Goal: Communication & Community: Share content

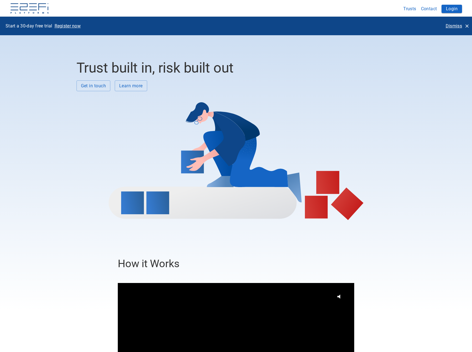
click at [456, 25] on p "Dismiss" at bounding box center [454, 26] width 16 height 6
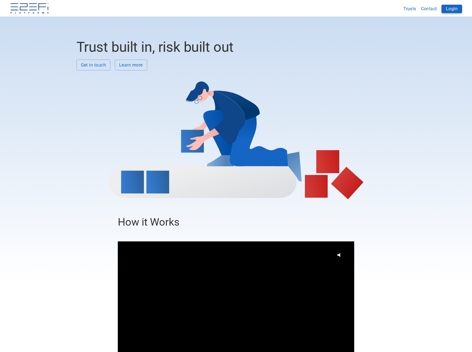
click at [452, 8] on button "Login" at bounding box center [452, 9] width 21 height 8
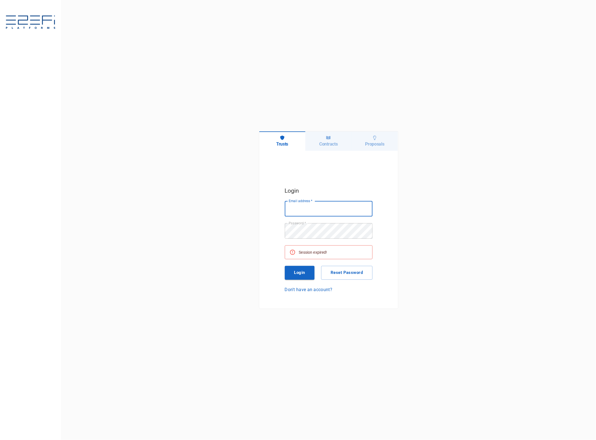
type input "[EMAIL_ADDRESS][DOMAIN_NAME]"
click at [301, 276] on button "Login" at bounding box center [300, 273] width 30 height 14
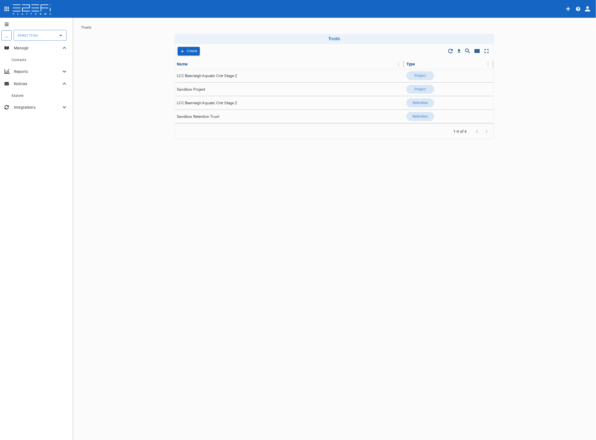
click at [31, 35] on input "text" at bounding box center [36, 35] width 40 height 6
click at [36, 65] on p "LCC Beenleigh A..." at bounding box center [27, 63] width 37 height 6
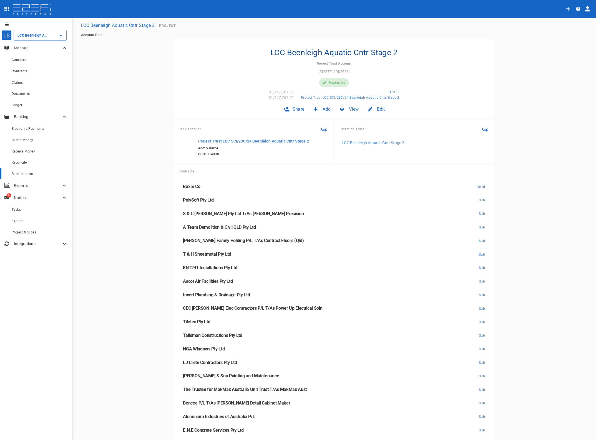
click at [25, 174] on span "Bank Imports" at bounding box center [22, 174] width 21 height 4
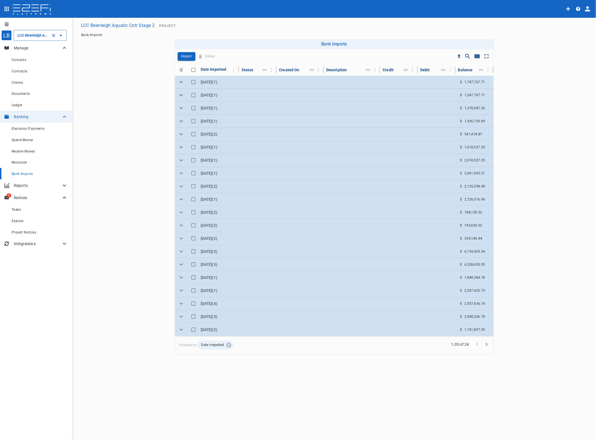
click at [38, 37] on input "LCC Beenleigh Aquatic Cntr Stage 2" at bounding box center [32, 35] width 32 height 6
click at [32, 62] on p "LCC Beenleigh A..." at bounding box center [27, 63] width 37 height 6
click at [24, 176] on div "Bank Imports" at bounding box center [40, 173] width 56 height 7
click at [185, 57] on p "Import" at bounding box center [186, 56] width 11 height 6
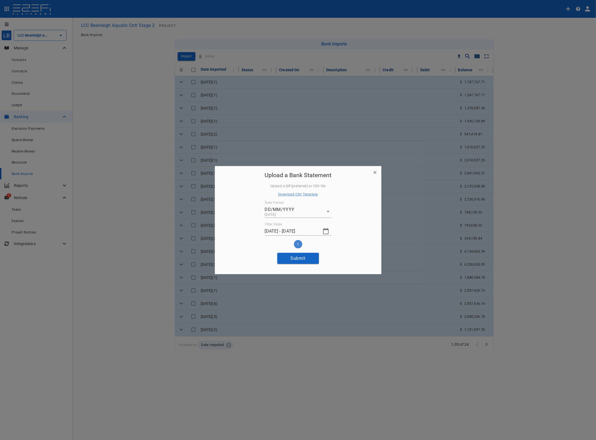
click at [325, 233] on icon "button" at bounding box center [325, 231] width 7 height 7
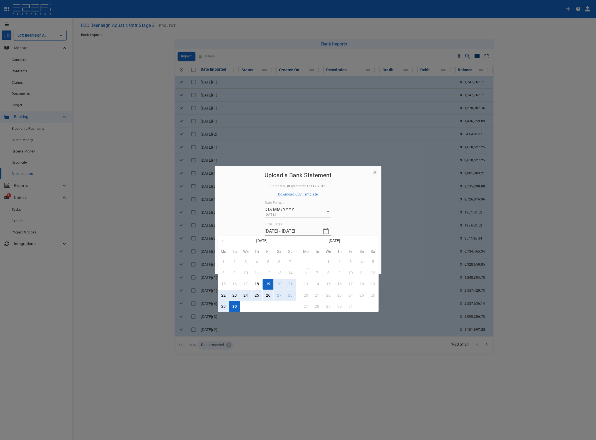
drag, startPoint x: 268, startPoint y: 287, endPoint x: 251, endPoint y: 303, distance: 23.3
click at [268, 286] on div "19" at bounding box center [268, 284] width 4 height 6
click at [226, 307] on button "29" at bounding box center [223, 306] width 11 height 11
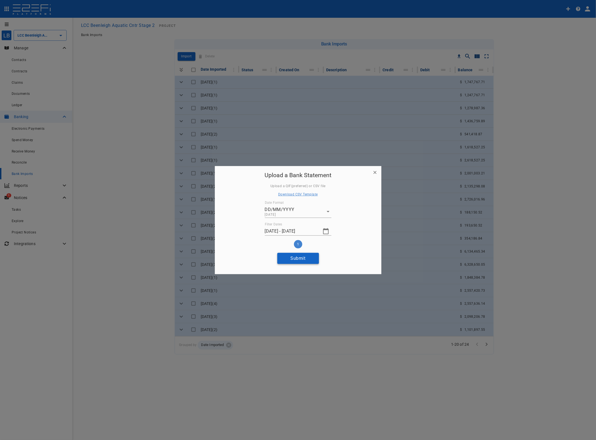
click at [298, 259] on button "Submit" at bounding box center [298, 258] width 42 height 11
type input "[DATE] - [DATE]"
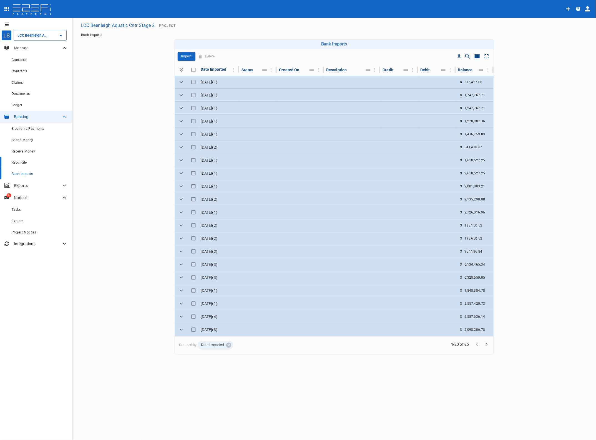
click at [18, 162] on span "Reconcile" at bounding box center [19, 163] width 15 height 4
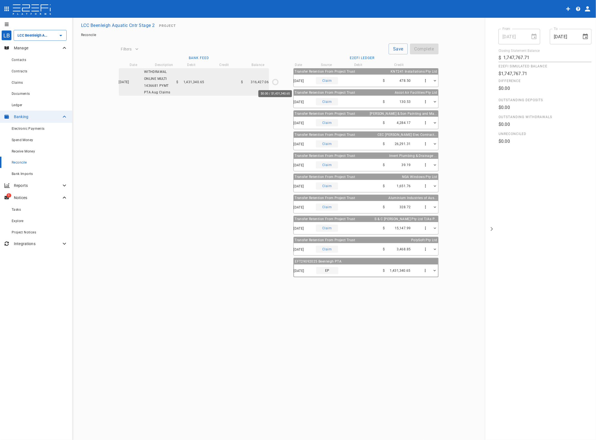
click at [274, 81] on icon "$0.00 / $1,431,340.65" at bounding box center [275, 82] width 8 height 8
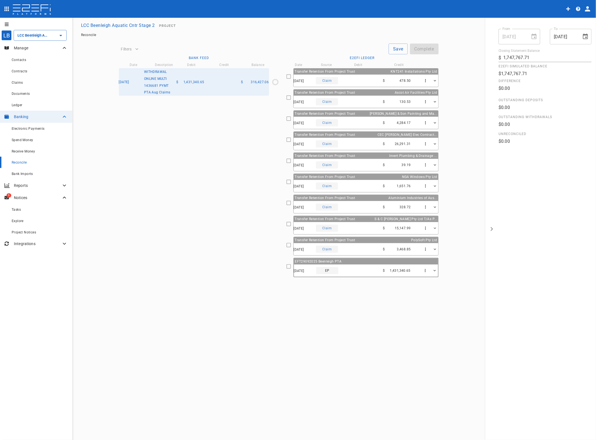
click at [287, 268] on icon at bounding box center [288, 266] width 5 height 5
type input "[DATE]"
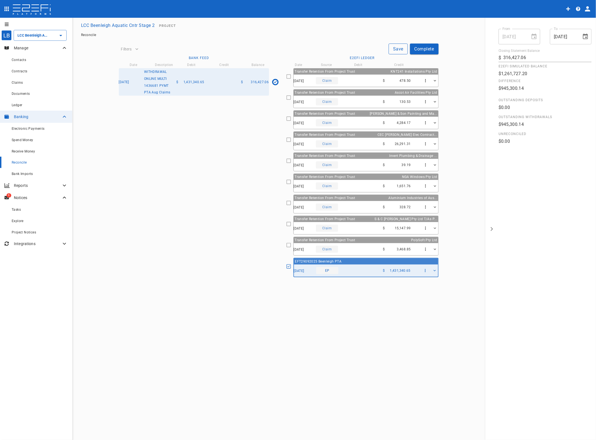
click at [398, 49] on button "Save" at bounding box center [397, 49] width 19 height 11
click at [423, 51] on button "Complete" at bounding box center [424, 49] width 29 height 11
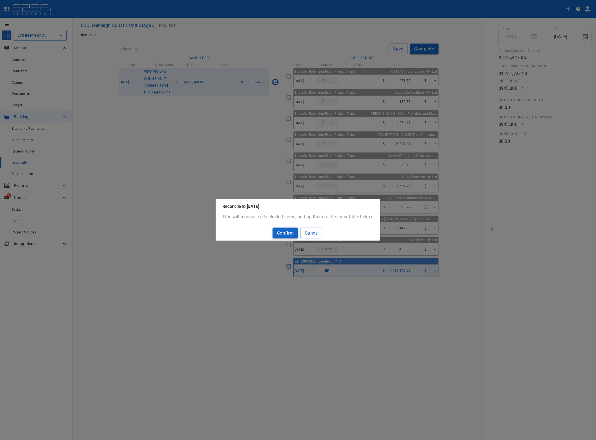
click at [279, 233] on button "Confirm" at bounding box center [285, 233] width 26 height 11
type input "1,747,767.71"
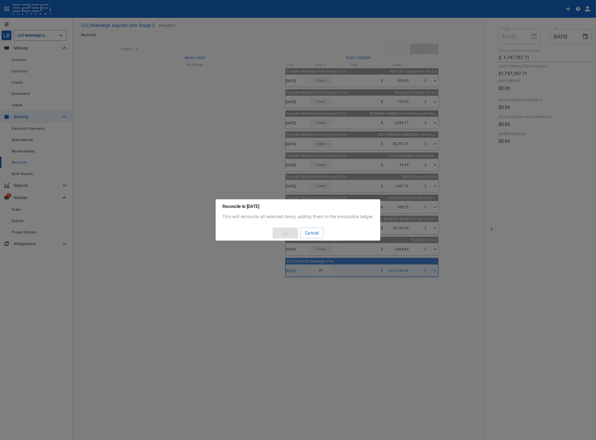
type input "[DATE]"
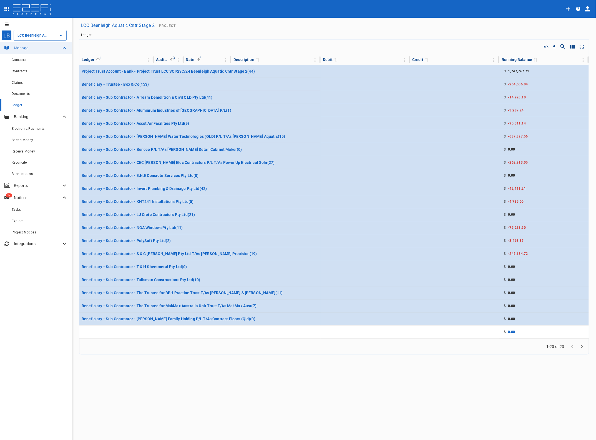
type input "LCC Beenleigh Aquatic Cntr Stage 2"
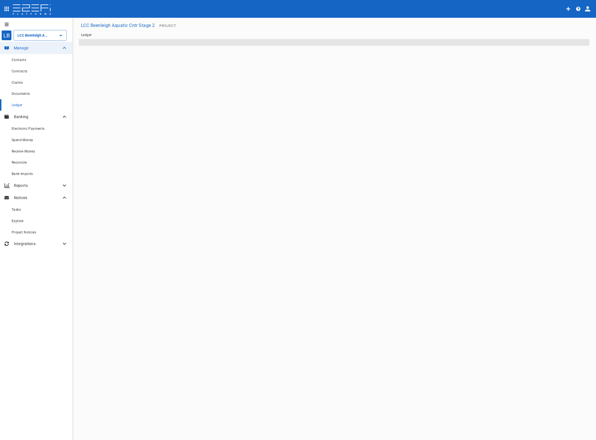
click at [26, 162] on span "Reconcile" at bounding box center [19, 163] width 15 height 4
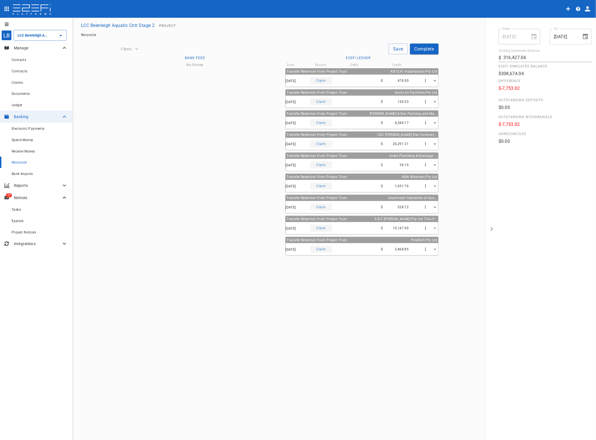
click at [24, 196] on p "Notices" at bounding box center [37, 198] width 47 height 6
click at [26, 198] on p "Notices" at bounding box center [37, 198] width 47 height 6
click at [28, 209] on div "Tasks" at bounding box center [40, 209] width 56 height 7
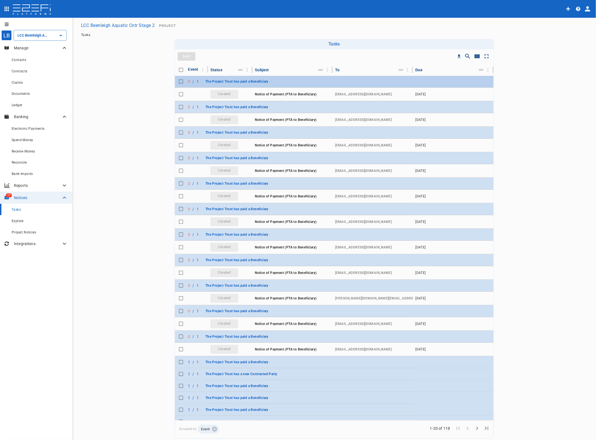
click at [178, 81] on input "Toggle select row" at bounding box center [181, 82] width 8 height 8
checkbox input "true"
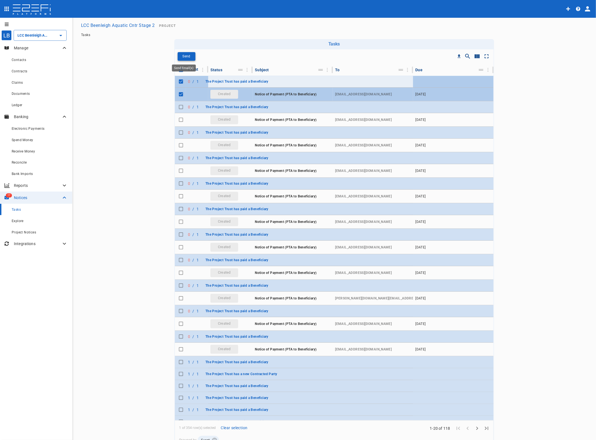
click at [186, 55] on p "Send" at bounding box center [186, 56] width 8 height 6
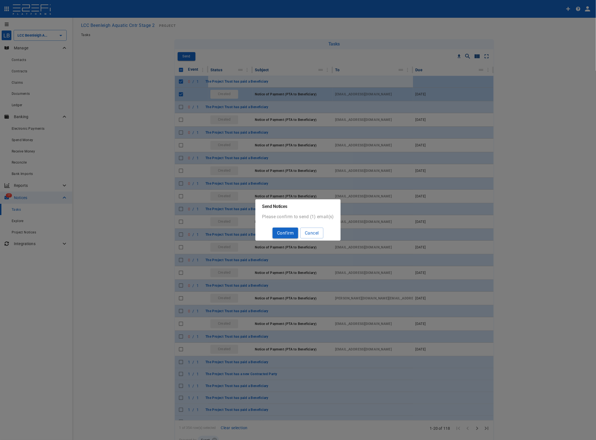
click at [290, 233] on button "Confirm" at bounding box center [285, 233] width 26 height 11
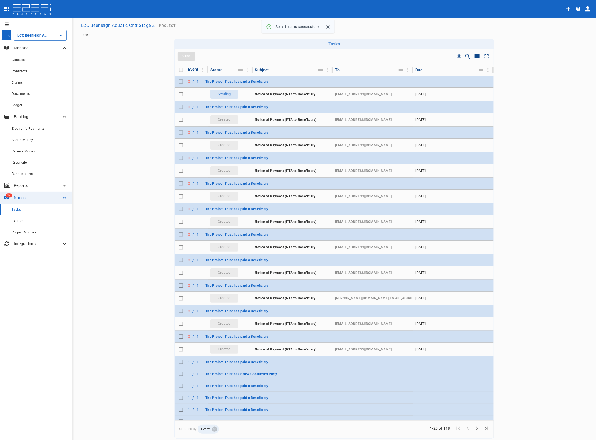
checkbox input "false"
click at [177, 107] on input "Toggle select row" at bounding box center [181, 107] width 8 height 8
checkbox input "true"
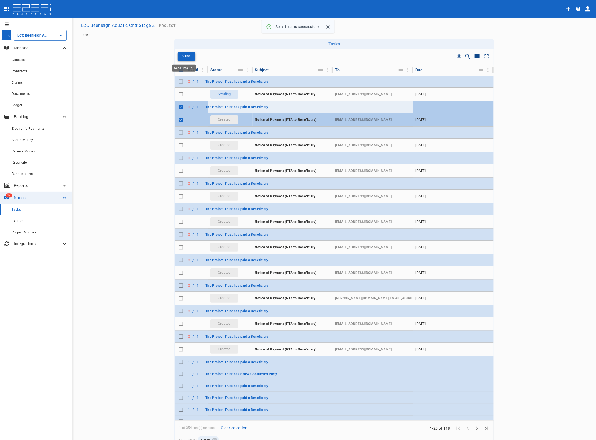
click at [182, 56] on p "Send" at bounding box center [186, 56] width 8 height 6
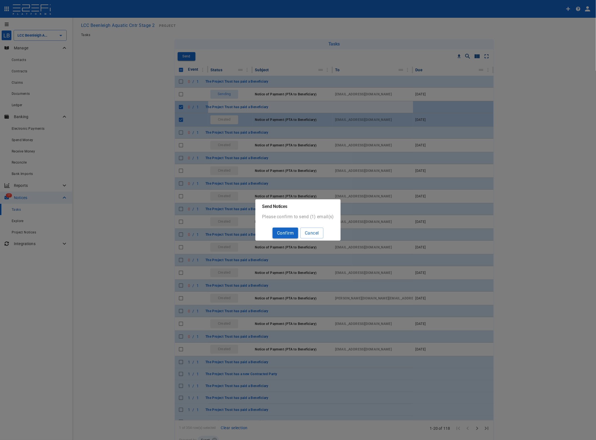
click at [289, 233] on button "Confirm" at bounding box center [285, 233] width 26 height 11
checkbox input "false"
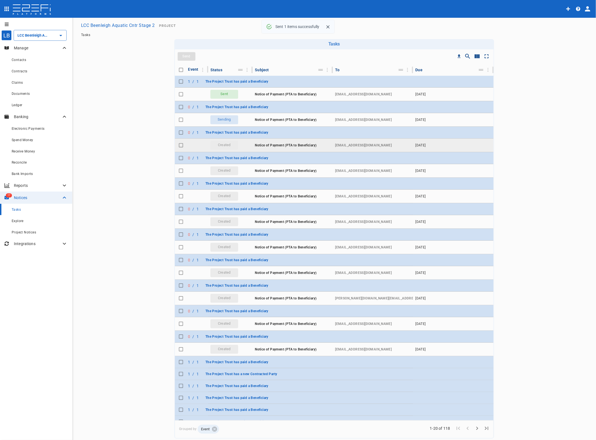
click at [178, 146] on input "Toggle select row" at bounding box center [181, 145] width 8 height 8
checkbox input "true"
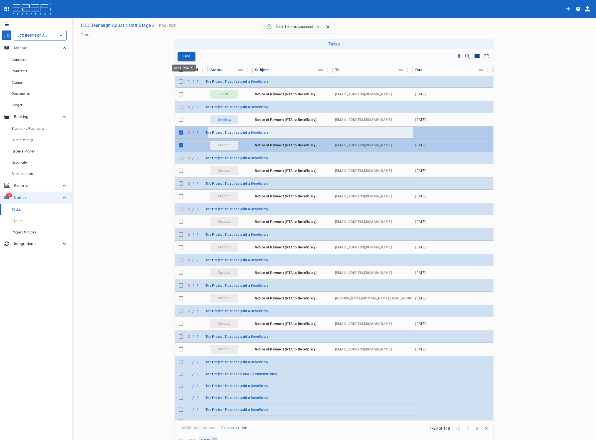
click at [184, 54] on p "Send" at bounding box center [186, 56] width 8 height 6
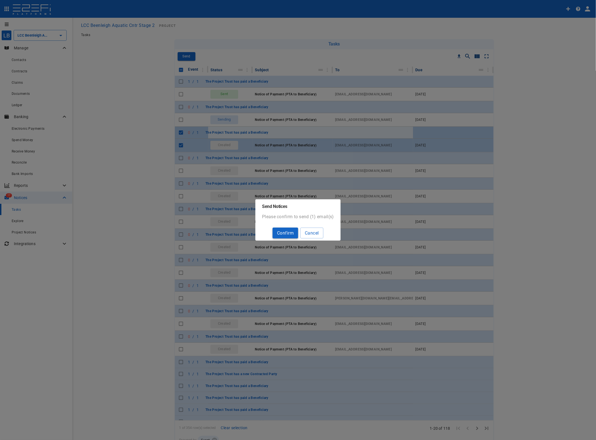
click at [282, 230] on button "Confirm" at bounding box center [285, 233] width 26 height 11
checkbox input "false"
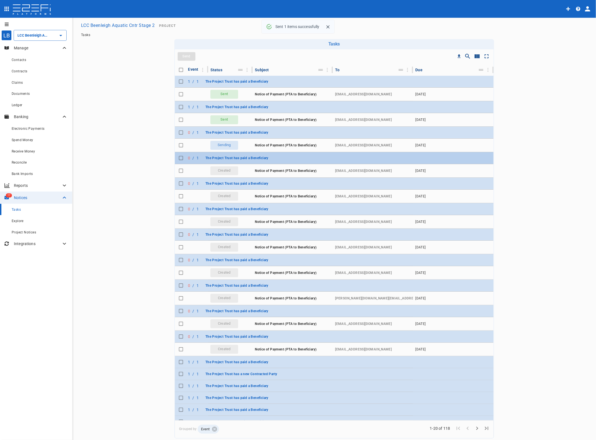
click at [177, 157] on input "Toggle select row" at bounding box center [181, 158] width 8 height 8
checkbox input "true"
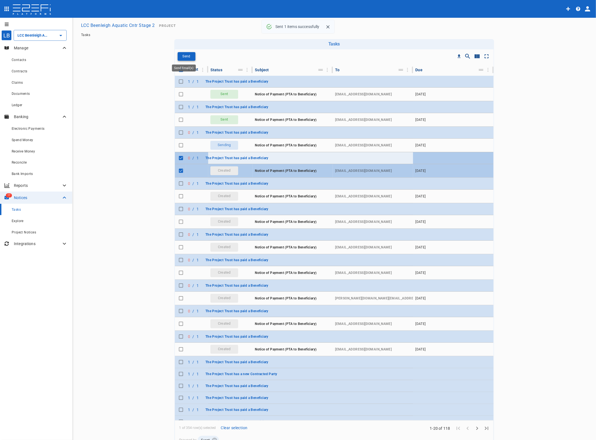
click at [183, 55] on p "Send" at bounding box center [186, 56] width 8 height 6
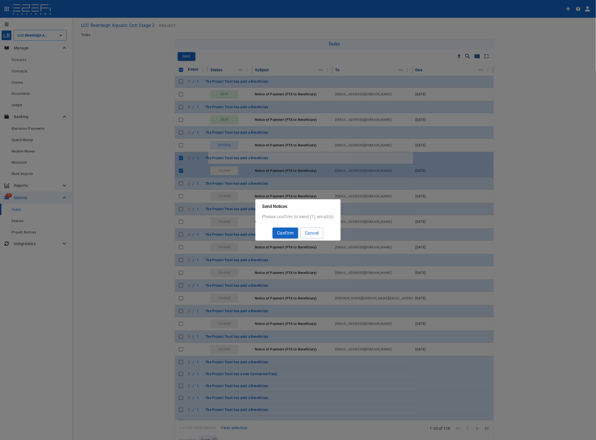
click at [292, 234] on button "Confirm" at bounding box center [285, 233] width 26 height 11
checkbox input "false"
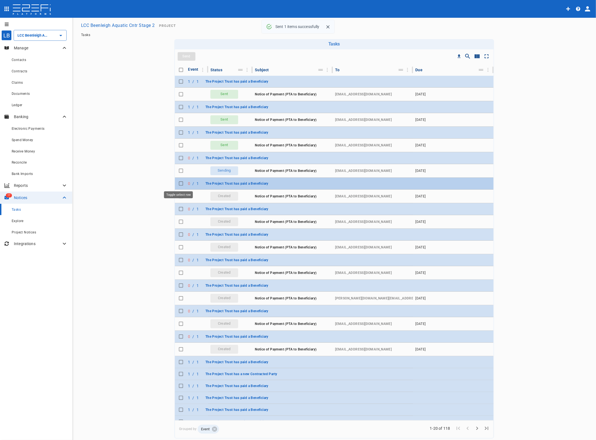
click at [177, 184] on input "Toggle select row" at bounding box center [181, 184] width 8 height 8
checkbox input "true"
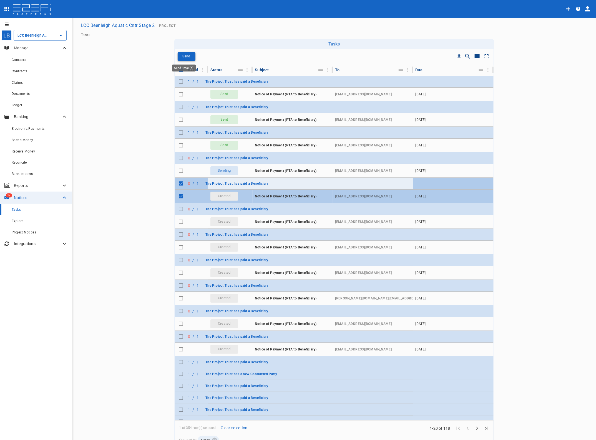
click at [188, 54] on button "Send" at bounding box center [187, 56] width 18 height 9
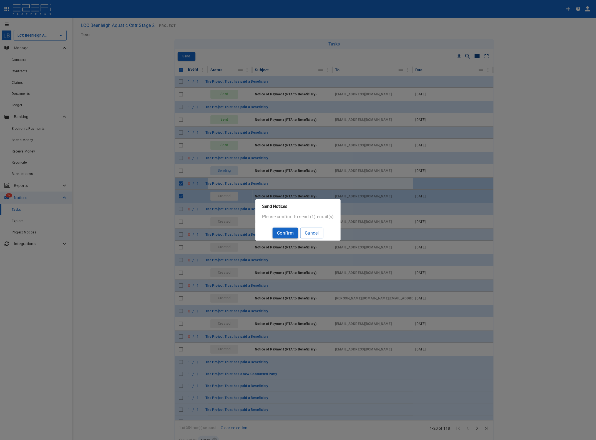
click at [289, 233] on button "Confirm" at bounding box center [285, 233] width 26 height 11
checkbox input "false"
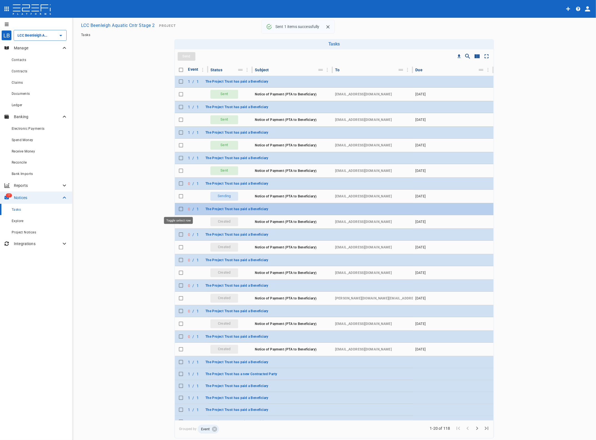
click at [177, 210] on input "Toggle select row" at bounding box center [181, 209] width 8 height 8
checkbox input "true"
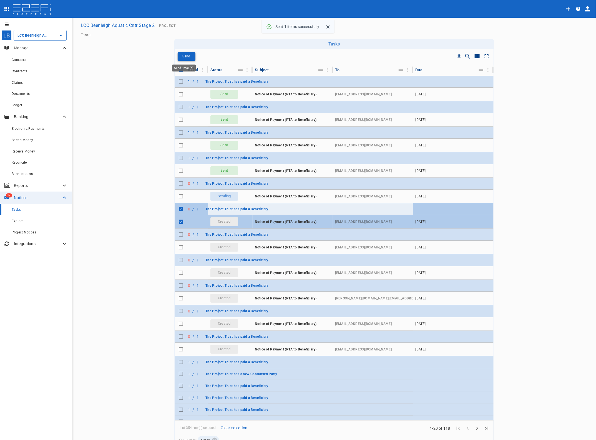
click at [182, 57] on p "Send" at bounding box center [186, 56] width 8 height 6
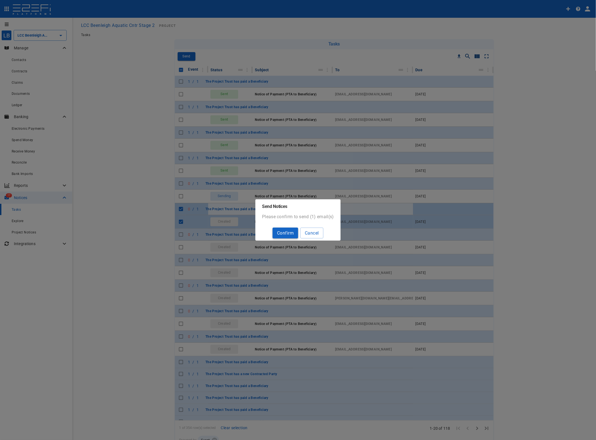
click at [292, 230] on button "Confirm" at bounding box center [285, 233] width 26 height 11
checkbox input "false"
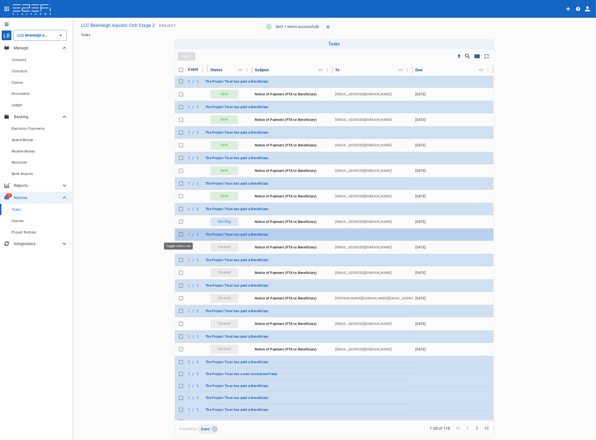
click at [177, 235] on input "Toggle select row" at bounding box center [181, 235] width 8 height 8
checkbox input "true"
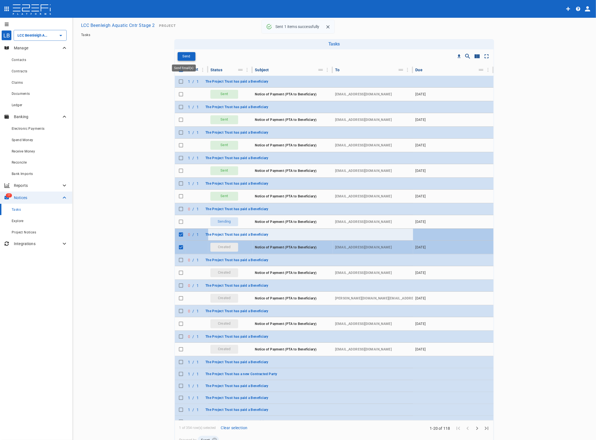
click at [185, 56] on p "Send" at bounding box center [186, 56] width 8 height 6
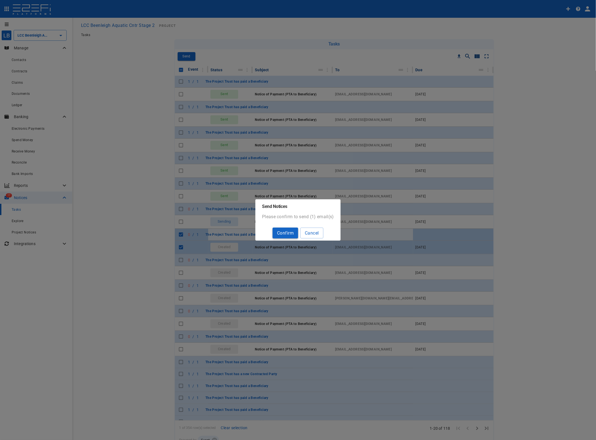
click at [278, 231] on button "Confirm" at bounding box center [285, 233] width 26 height 11
checkbox input "false"
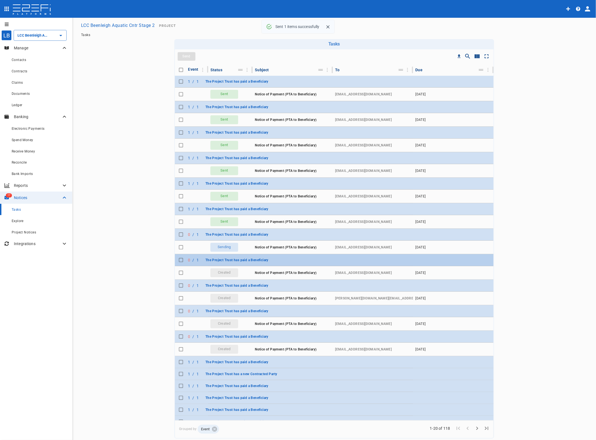
click at [177, 262] on input "Toggle select row" at bounding box center [181, 260] width 8 height 8
checkbox input "true"
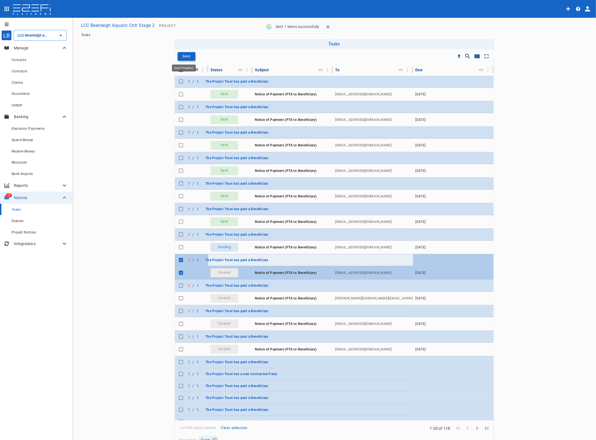
click at [189, 55] on button "Send" at bounding box center [187, 56] width 18 height 9
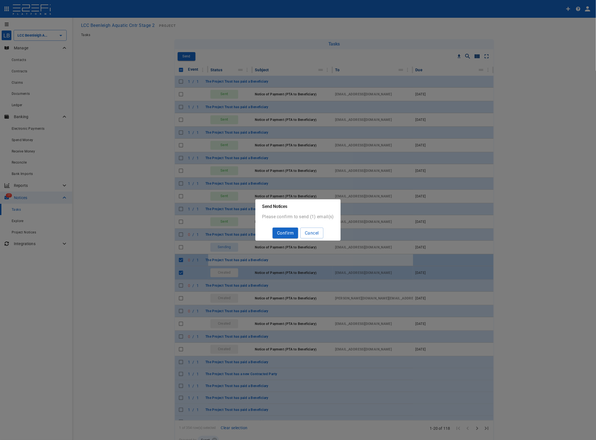
click at [287, 231] on button "Confirm" at bounding box center [285, 233] width 26 height 11
checkbox input "false"
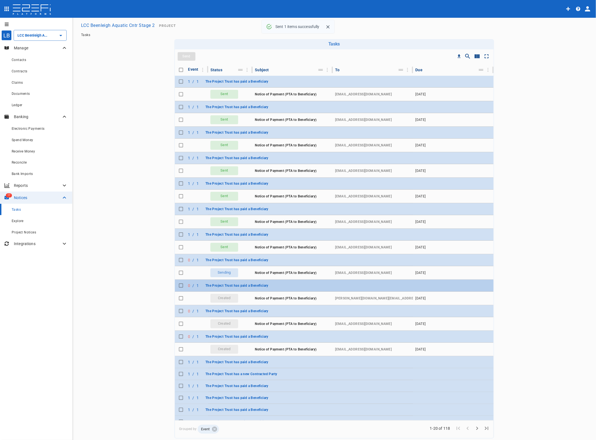
click at [177, 287] on input "Toggle select row" at bounding box center [181, 286] width 8 height 8
checkbox input "true"
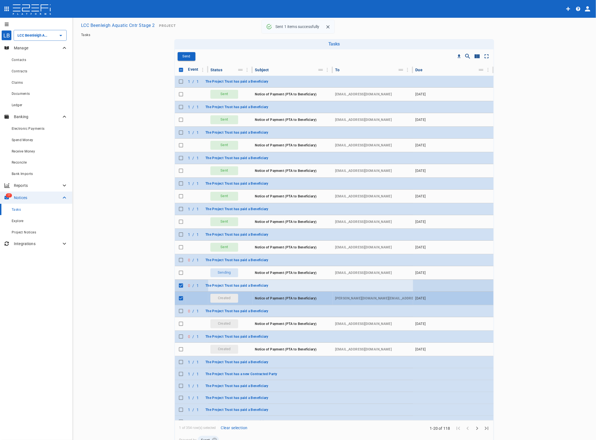
checkbox input "true"
drag, startPoint x: 185, startPoint y: 51, endPoint x: 185, endPoint y: 55, distance: 4.2
click at [185, 52] on div "Send Sent 1 items successfully" at bounding box center [187, 57] width 21 height 10
click at [185, 56] on p "Send" at bounding box center [186, 56] width 8 height 6
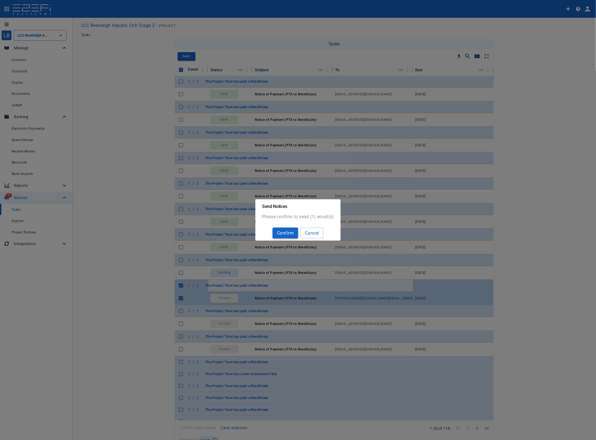
click at [288, 230] on button "Confirm" at bounding box center [285, 233] width 26 height 11
checkbox input "false"
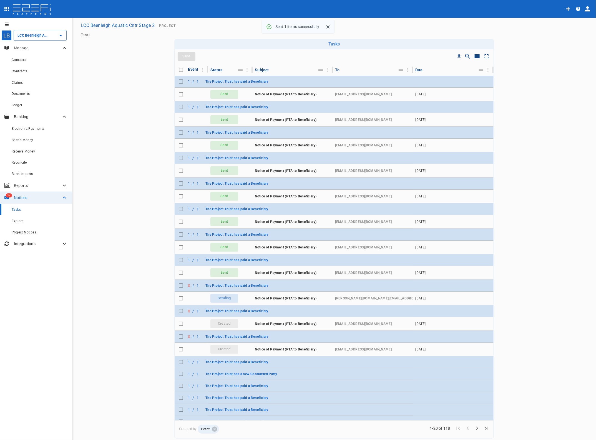
click at [178, 312] on input "Toggle select row" at bounding box center [181, 311] width 8 height 8
checkbox input "true"
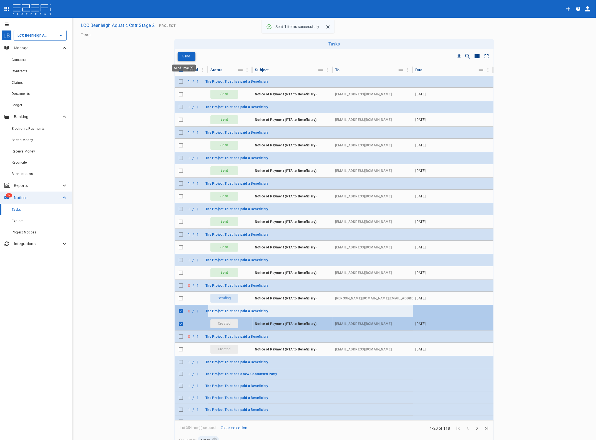
click at [185, 53] on p "Send" at bounding box center [186, 56] width 8 height 6
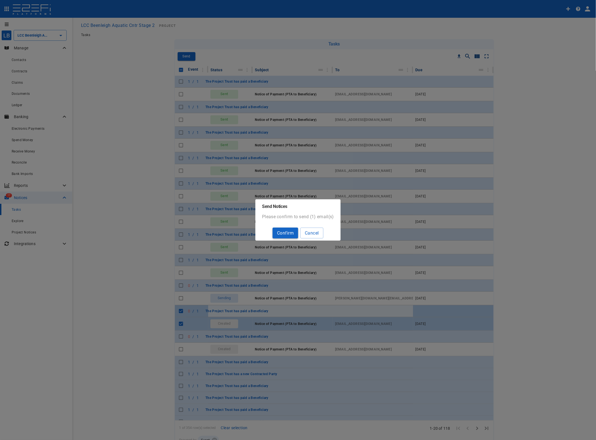
click at [282, 231] on button "Confirm" at bounding box center [285, 233] width 26 height 11
checkbox input "false"
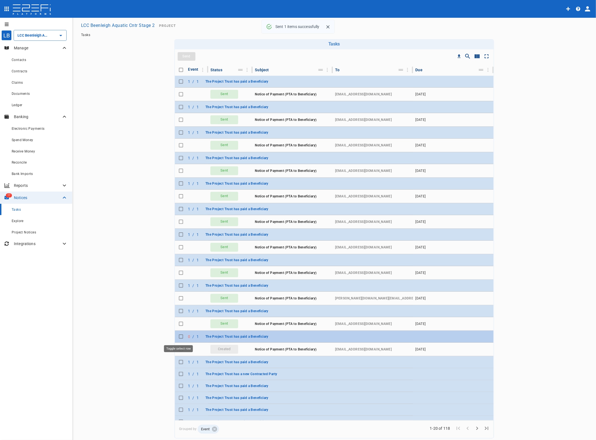
click at [178, 339] on input "Toggle select row" at bounding box center [181, 337] width 8 height 8
checkbox input "true"
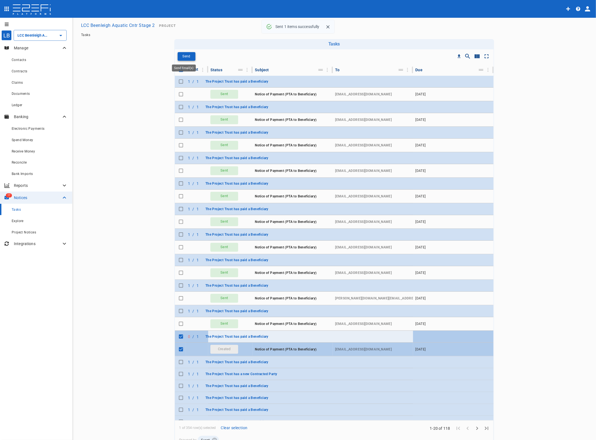
click at [188, 56] on button "Send" at bounding box center [187, 56] width 18 height 9
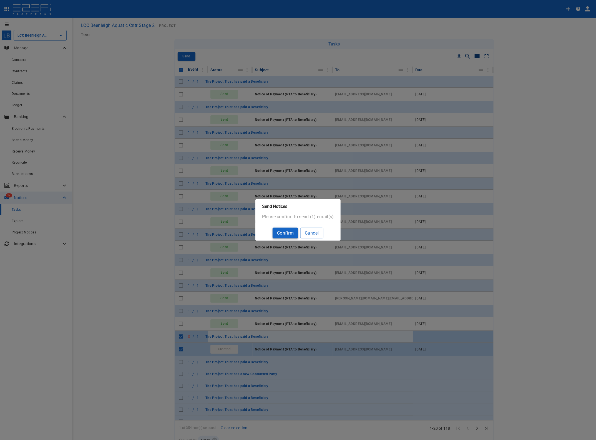
click at [285, 235] on button "Confirm" at bounding box center [285, 233] width 26 height 11
checkbox input "false"
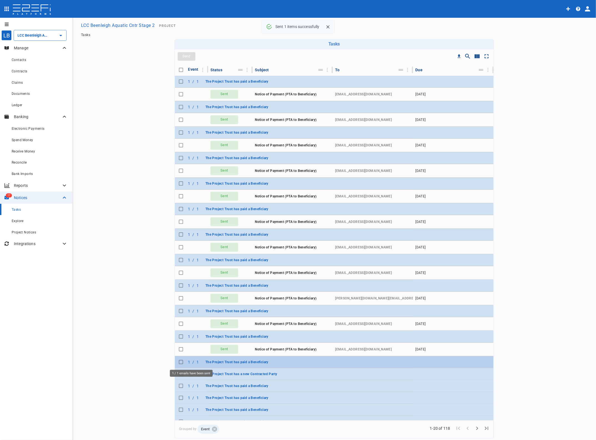
click at [188, 364] on div "1 / 1" at bounding box center [193, 363] width 11 height 6
